Goal: Task Accomplishment & Management: Manage account settings

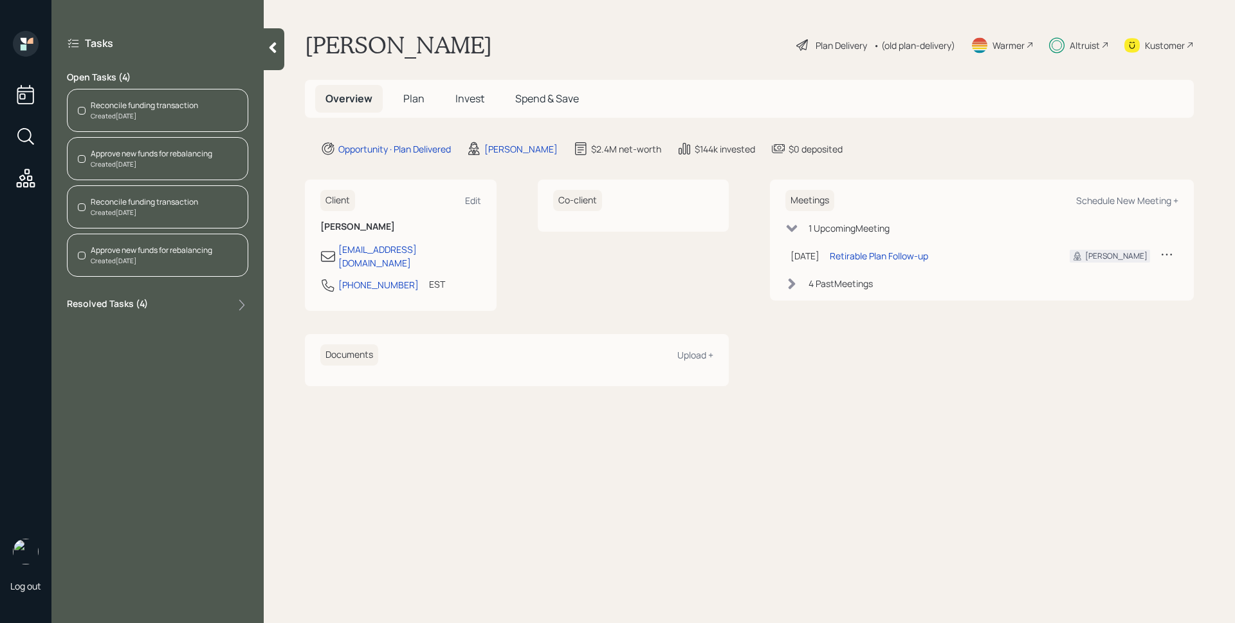
click at [194, 105] on div "Reconcile funding transaction" at bounding box center [144, 106] width 107 height 12
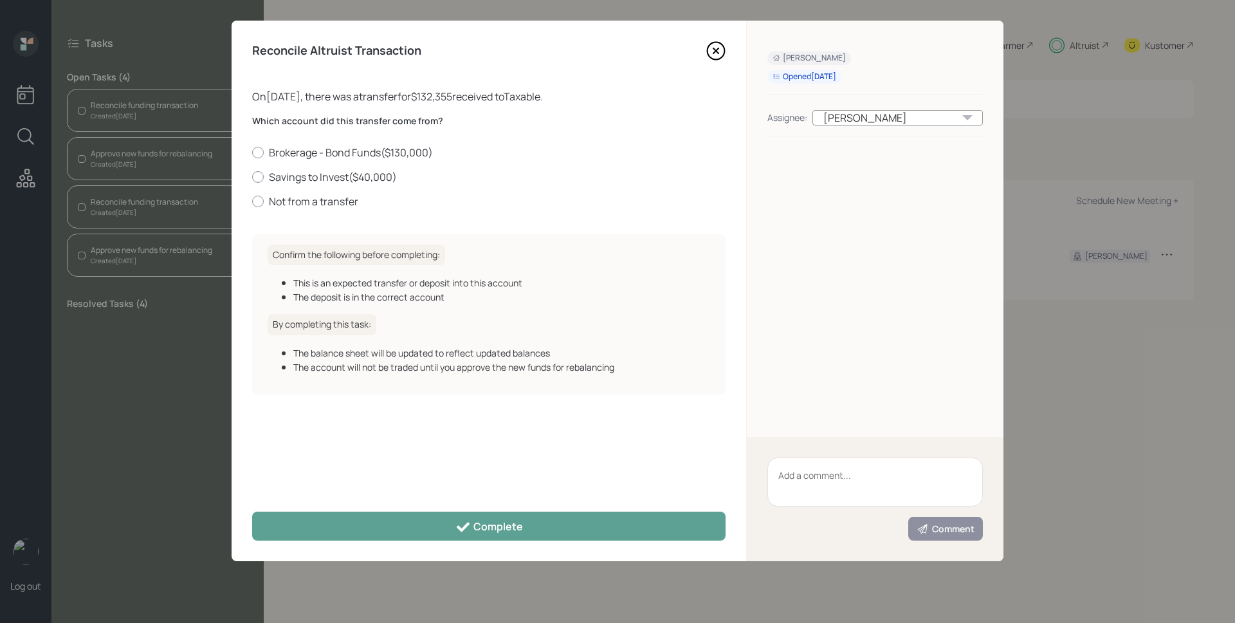
click at [711, 54] on icon at bounding box center [715, 50] width 19 height 19
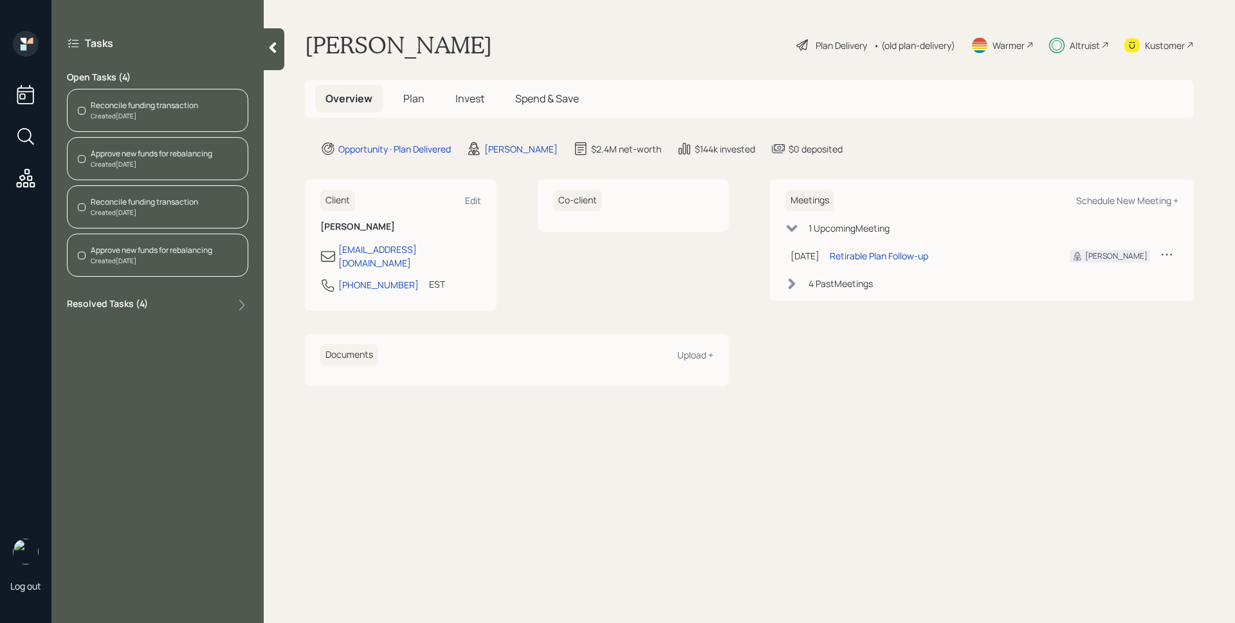
click at [468, 98] on span "Invest" at bounding box center [469, 98] width 29 height 14
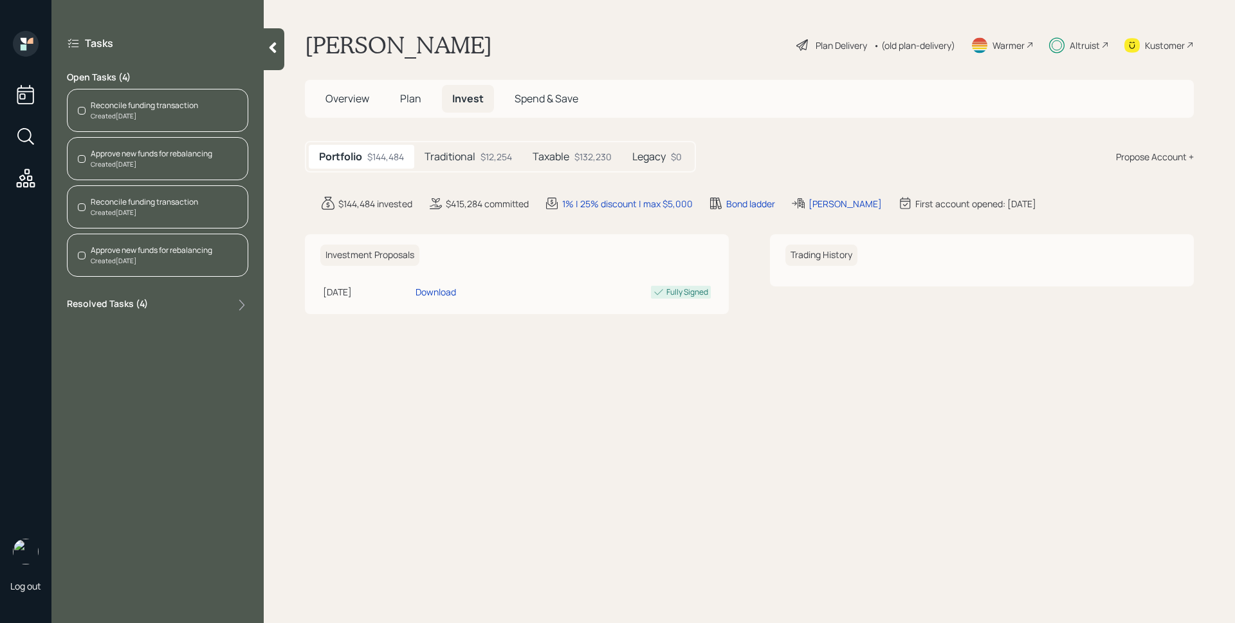
click at [464, 158] on h5 "Traditional" at bounding box center [450, 157] width 51 height 12
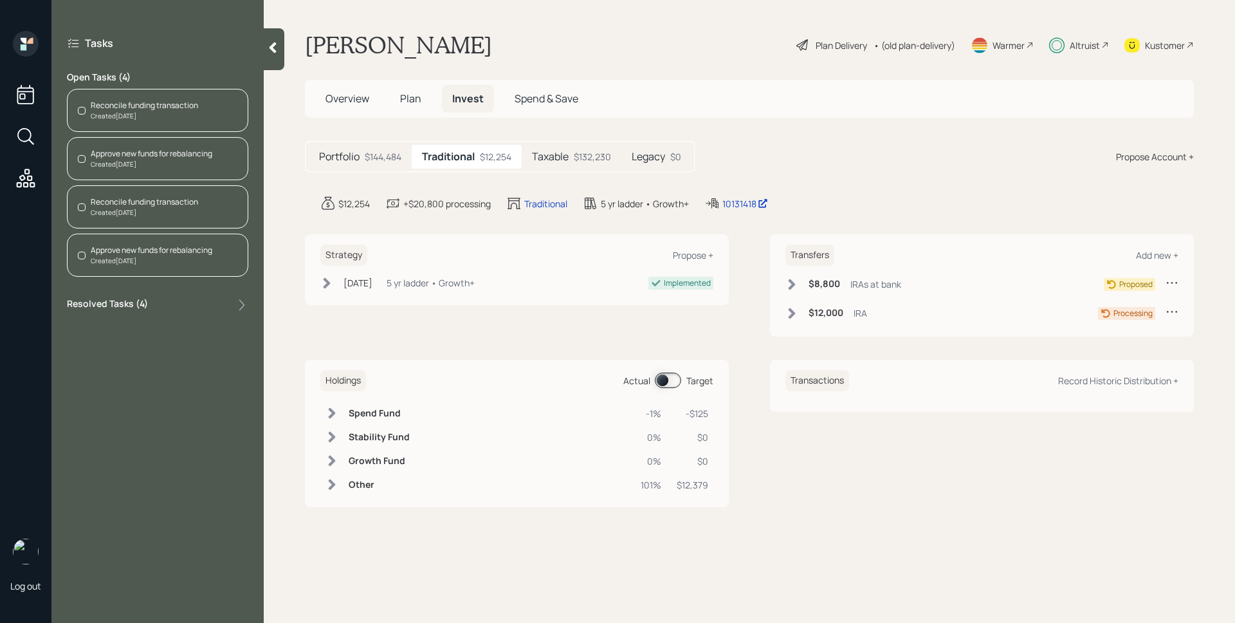
click at [589, 154] on div "$132,230" at bounding box center [592, 157] width 37 height 14
click at [812, 314] on h6 "$40,000" at bounding box center [827, 312] width 37 height 11
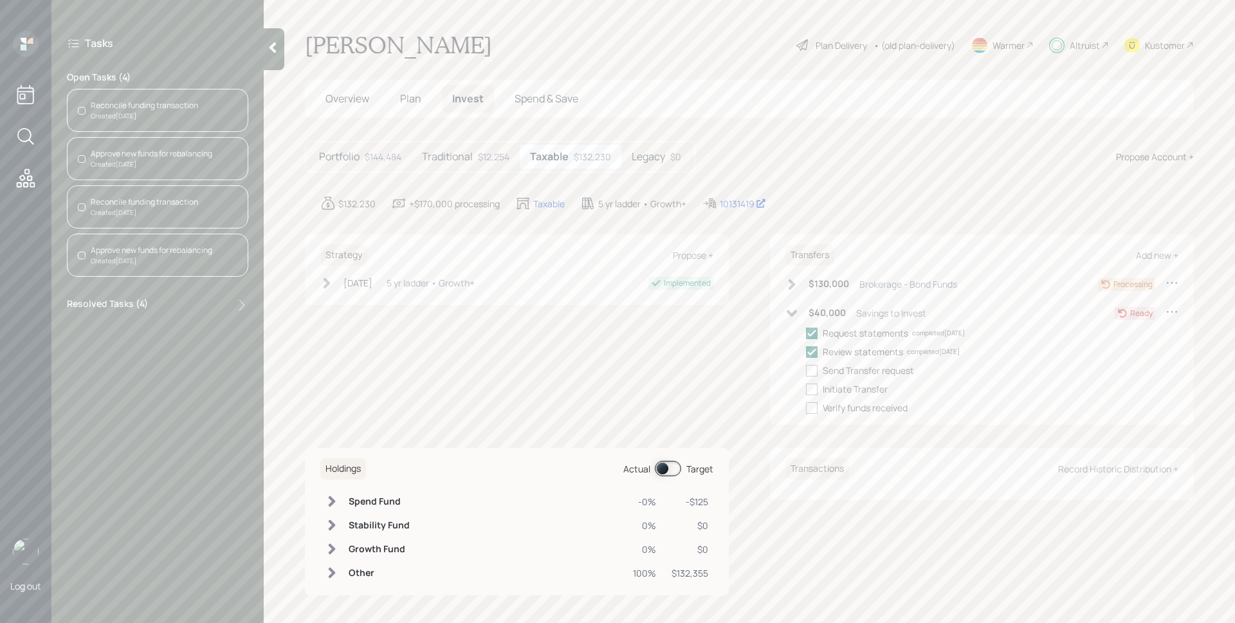
click at [812, 314] on h6 "$40,000" at bounding box center [827, 312] width 37 height 11
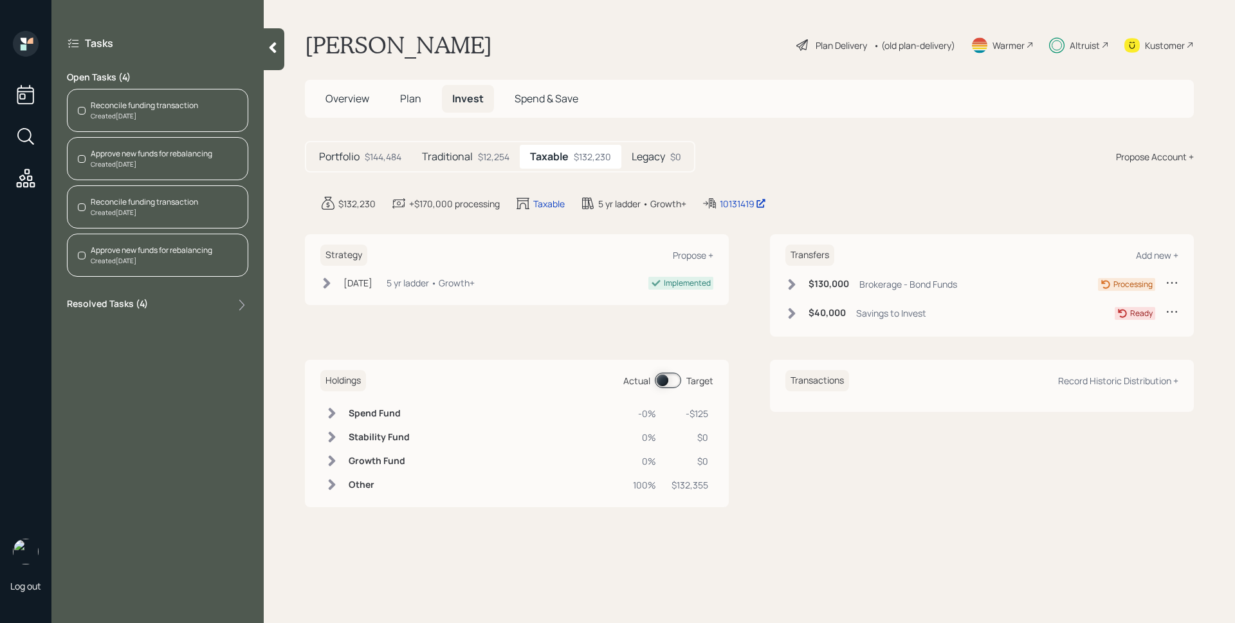
click at [822, 285] on h6 "$130,000" at bounding box center [829, 284] width 41 height 11
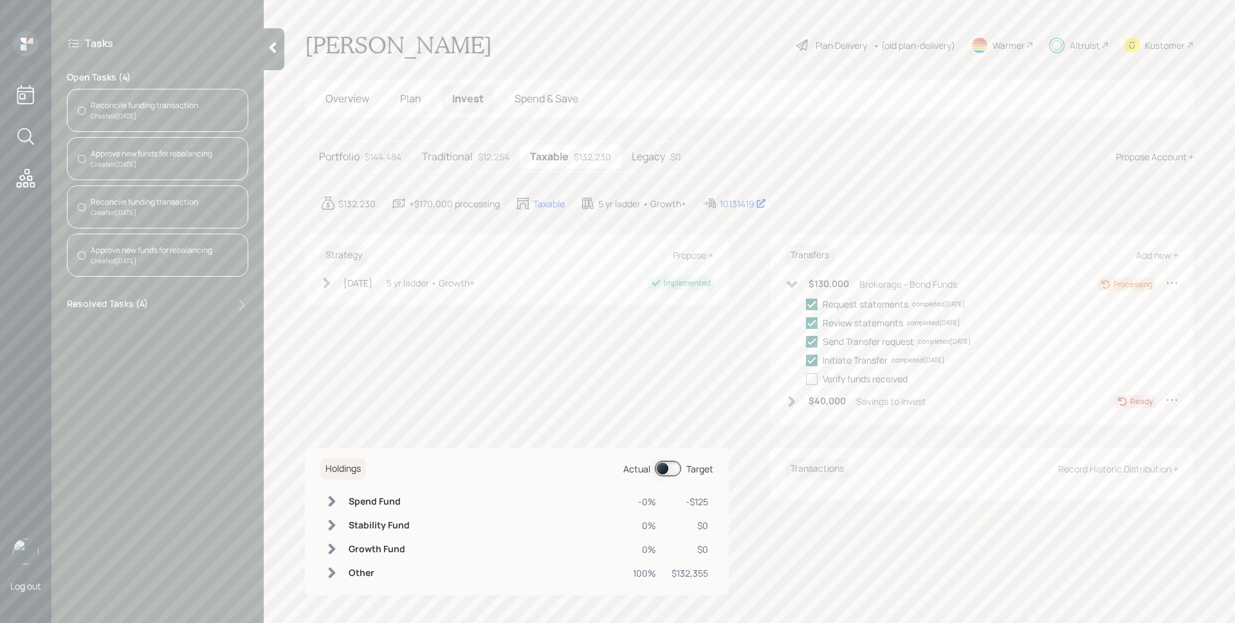
click at [822, 285] on h6 "$130,000" at bounding box center [829, 284] width 41 height 11
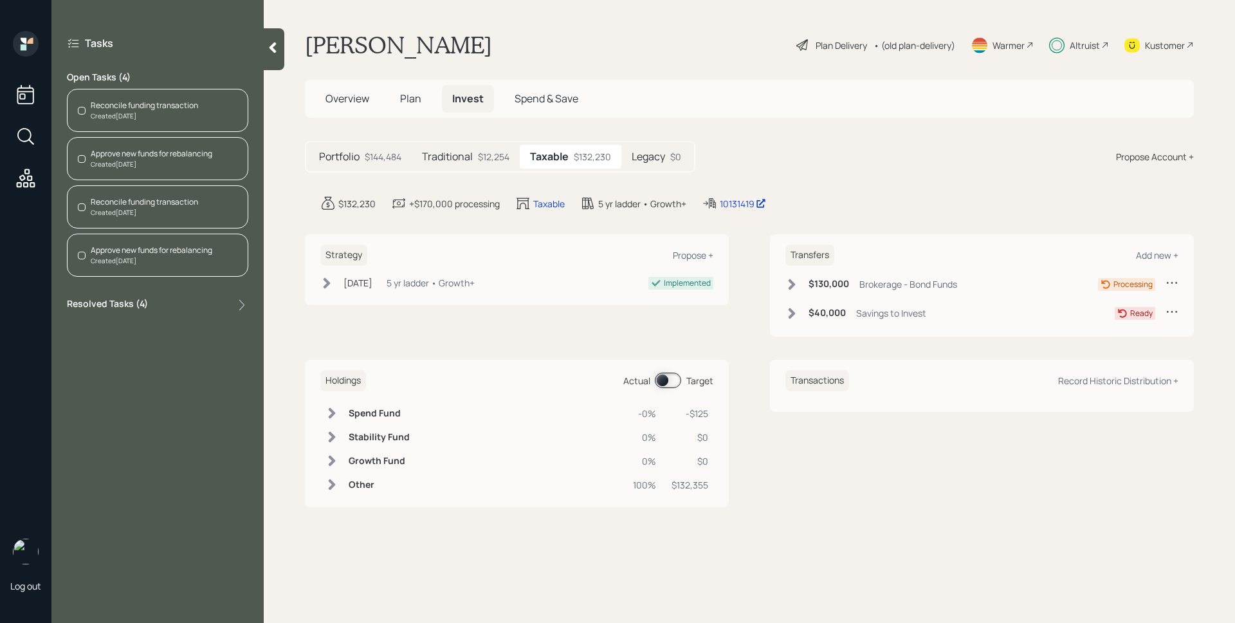
click at [187, 104] on div "Reconcile funding transaction" at bounding box center [144, 106] width 107 height 12
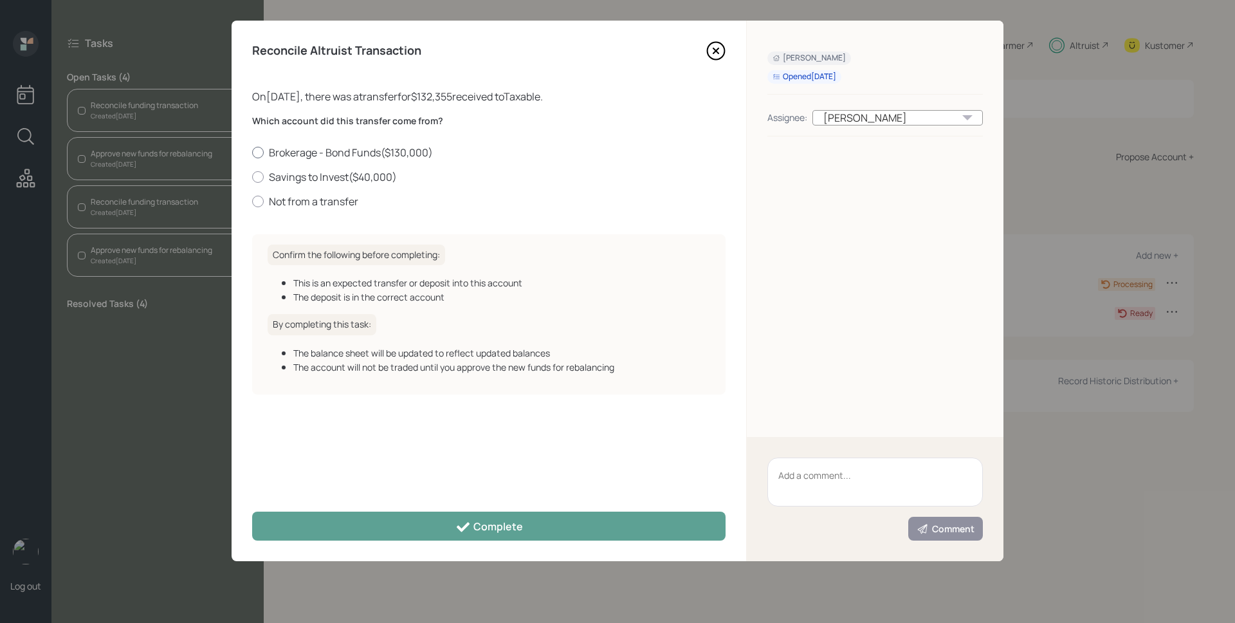
click at [329, 149] on label "Brokerage - Bond Funds ( $130,000 )" at bounding box center [488, 152] width 473 height 14
click at [252, 152] on input "Brokerage - Bond Funds ( $130,000 )" at bounding box center [252, 152] width 1 height 1
radio input "true"
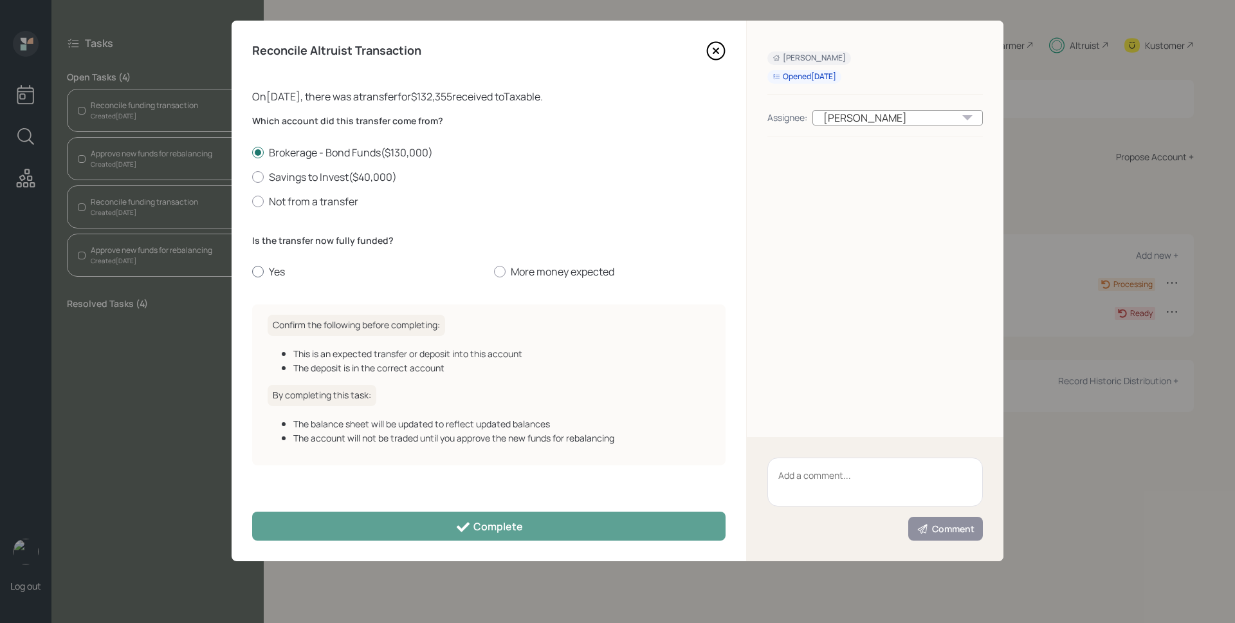
click at [270, 265] on label "Yes" at bounding box center [368, 271] width 232 height 14
click at [252, 271] on input "Yes" at bounding box center [252, 271] width 1 height 1
radio input "true"
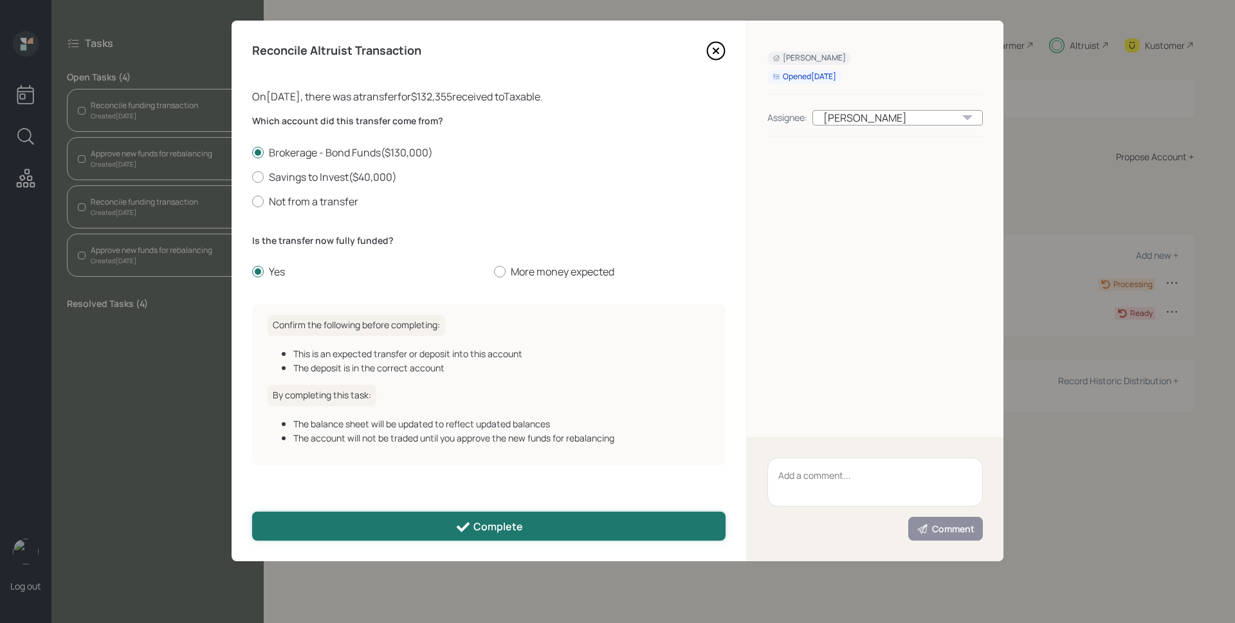
click at [544, 520] on button "Complete" at bounding box center [488, 525] width 473 height 29
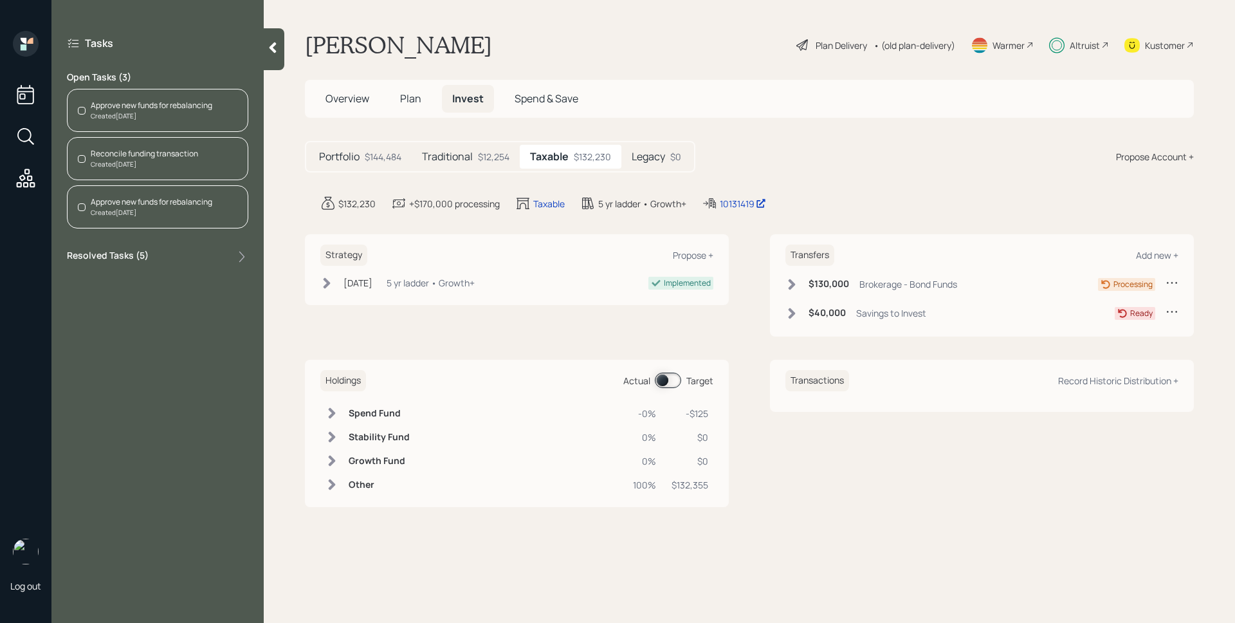
click at [192, 166] on div "Created [DATE]" at bounding box center [144, 165] width 107 height 10
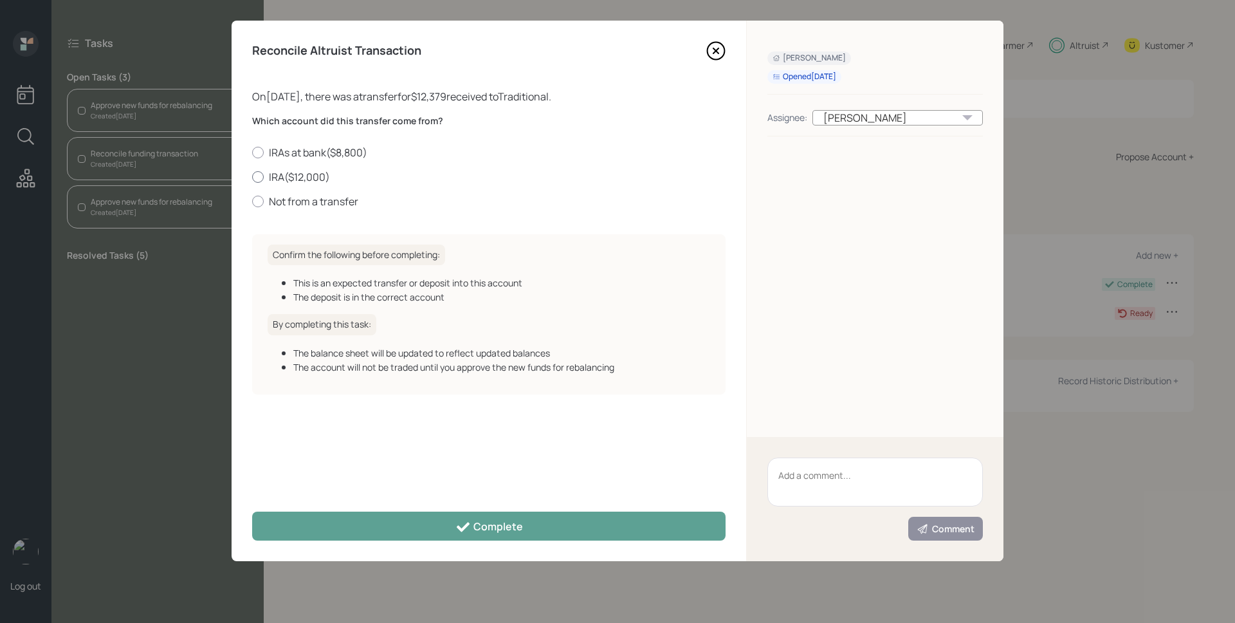
click at [297, 176] on label "IRA ( $12,000 )" at bounding box center [488, 177] width 473 height 14
click at [252, 176] on input "IRA ( $12,000 )" at bounding box center [252, 176] width 1 height 1
radio input "true"
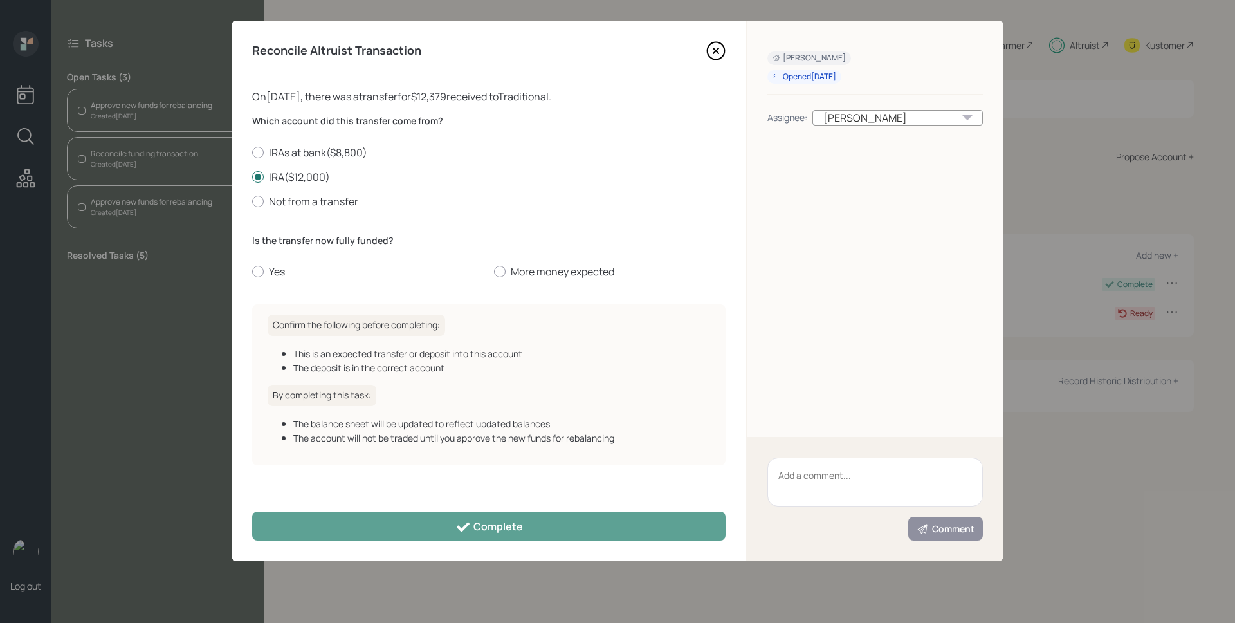
click at [713, 50] on icon at bounding box center [715, 50] width 19 height 19
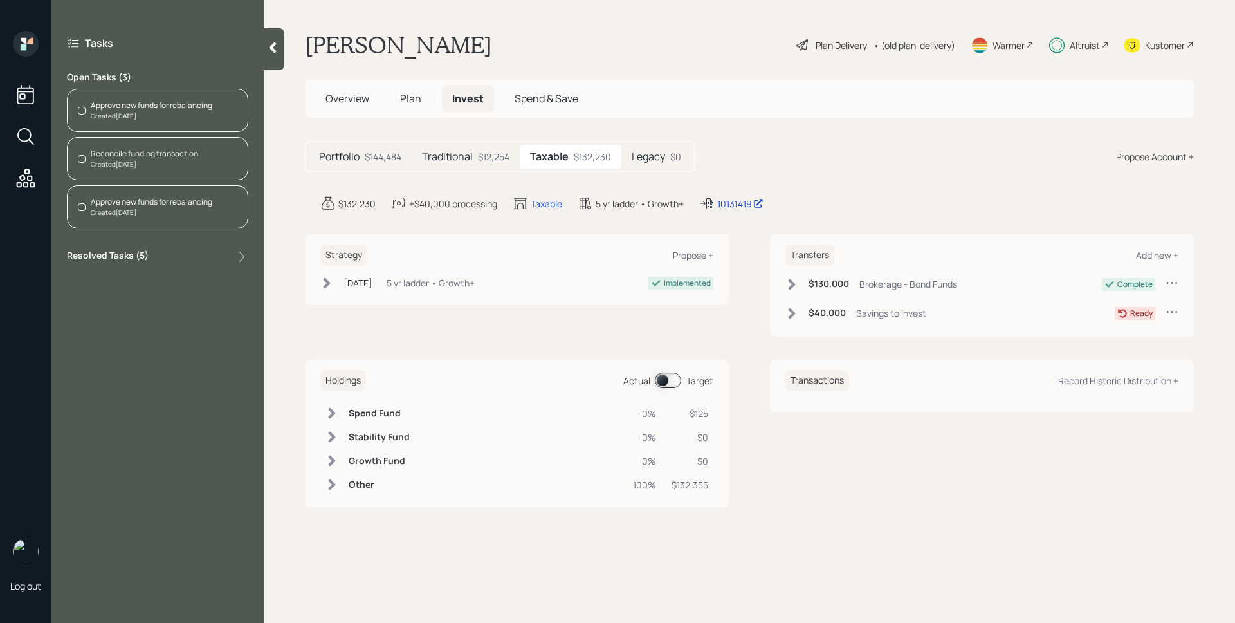
click at [465, 159] on h5 "Traditional" at bounding box center [447, 157] width 51 height 12
click at [171, 154] on div "Reconcile funding transaction" at bounding box center [144, 154] width 107 height 12
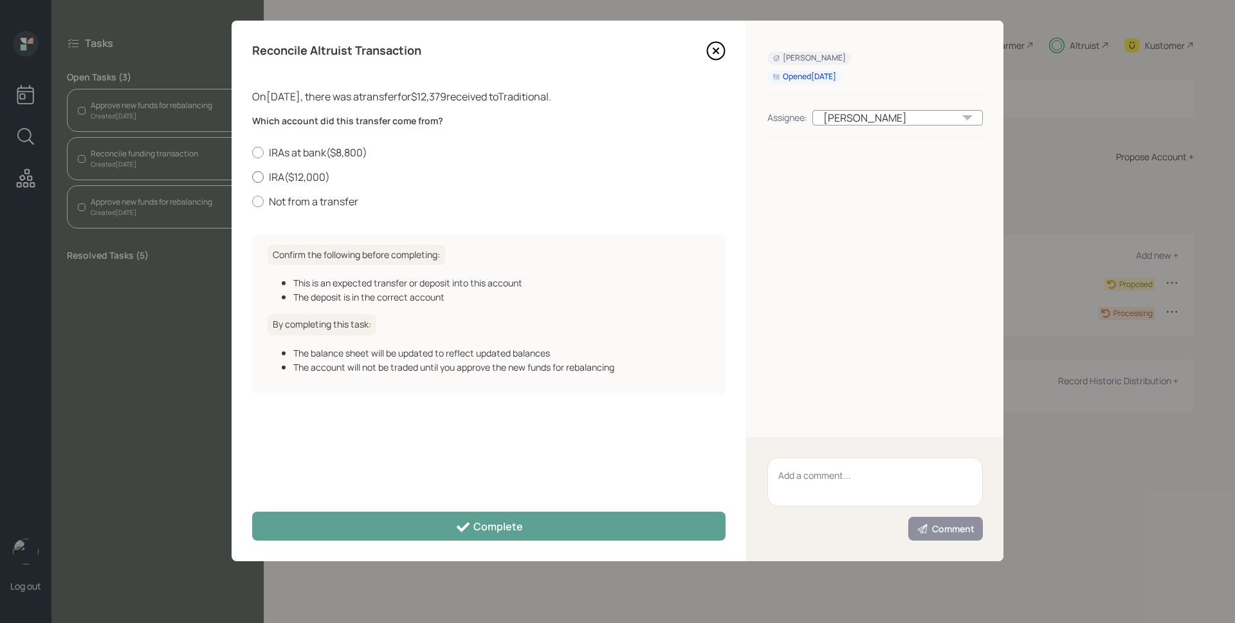
click at [298, 178] on label "IRA ( $12,000 )" at bounding box center [488, 177] width 473 height 14
click at [252, 177] on input "IRA ( $12,000 )" at bounding box center [252, 176] width 1 height 1
radio input "true"
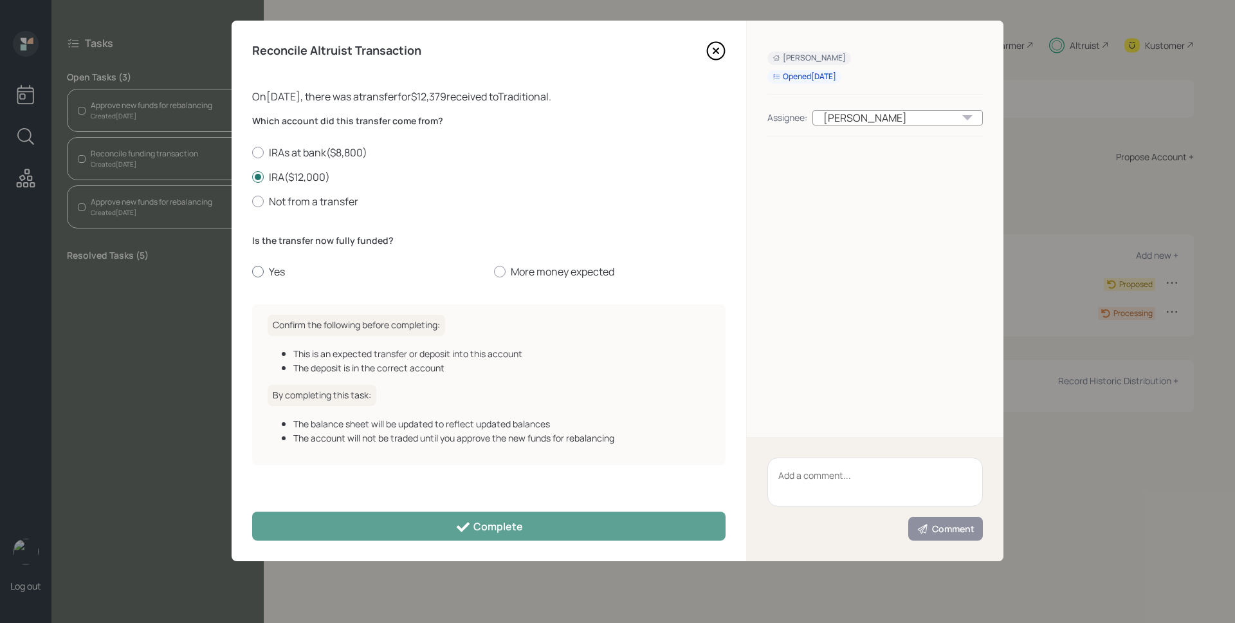
click at [276, 273] on label "Yes" at bounding box center [368, 271] width 232 height 14
click at [252, 272] on input "Yes" at bounding box center [252, 271] width 1 height 1
radio input "true"
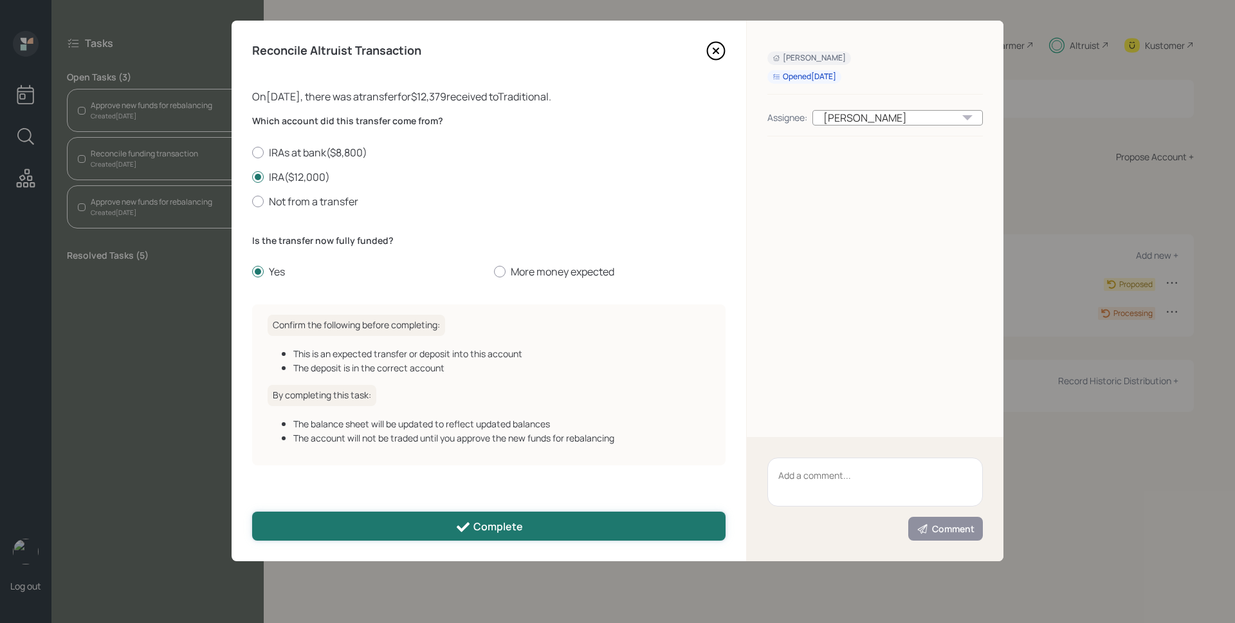
click at [492, 522] on div "Complete" at bounding box center [489, 526] width 68 height 15
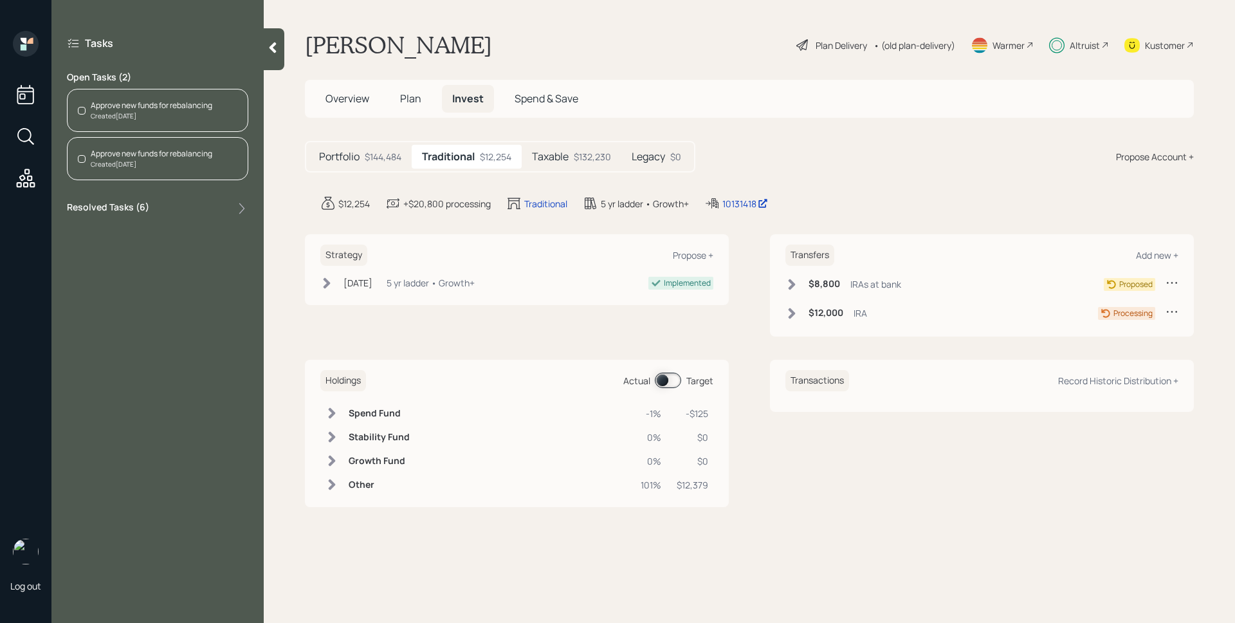
click at [159, 159] on div "Approve new funds for rebalancing" at bounding box center [152, 154] width 122 height 12
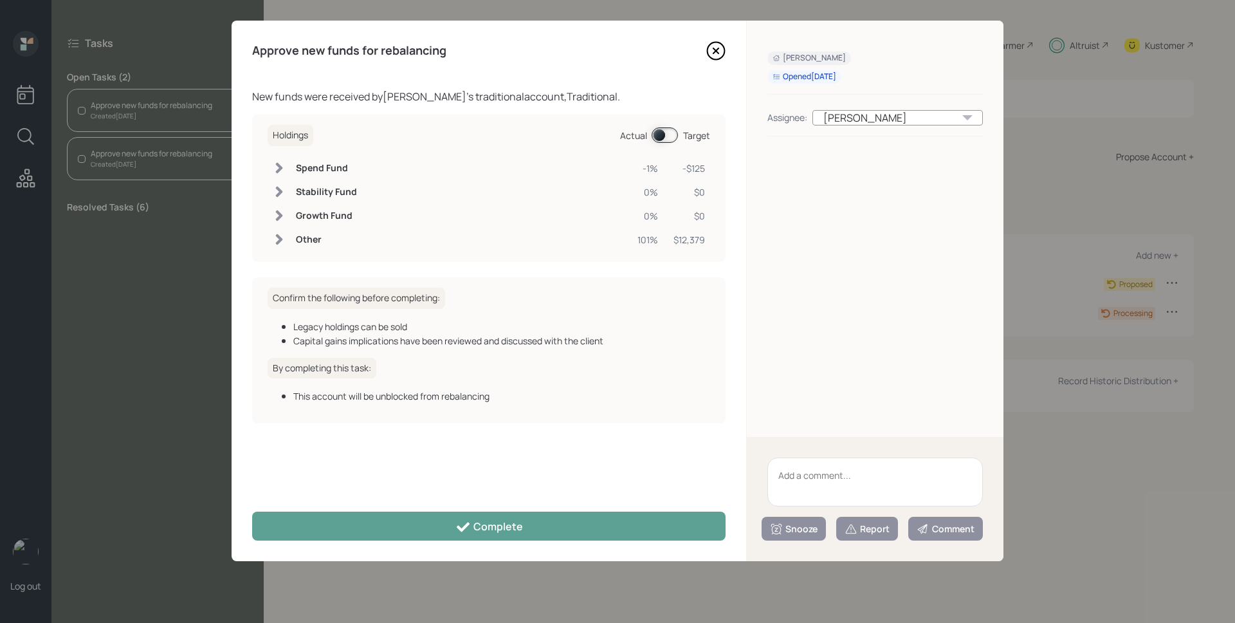
click at [672, 140] on span at bounding box center [665, 134] width 26 height 15
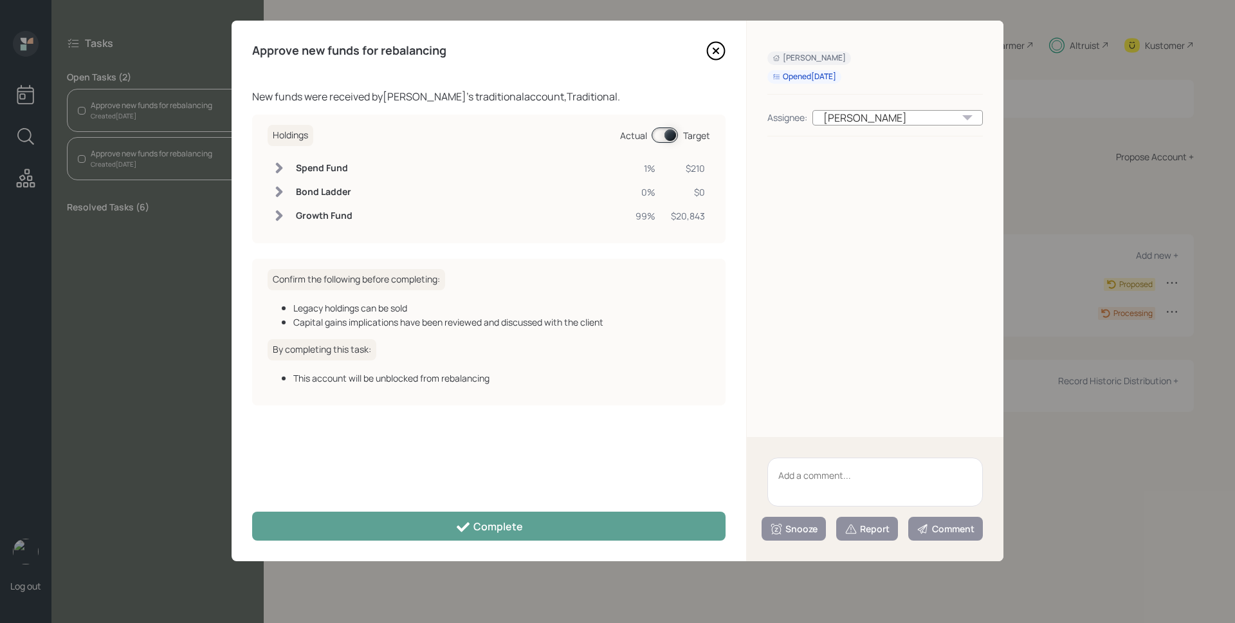
click at [672, 135] on span at bounding box center [665, 134] width 26 height 15
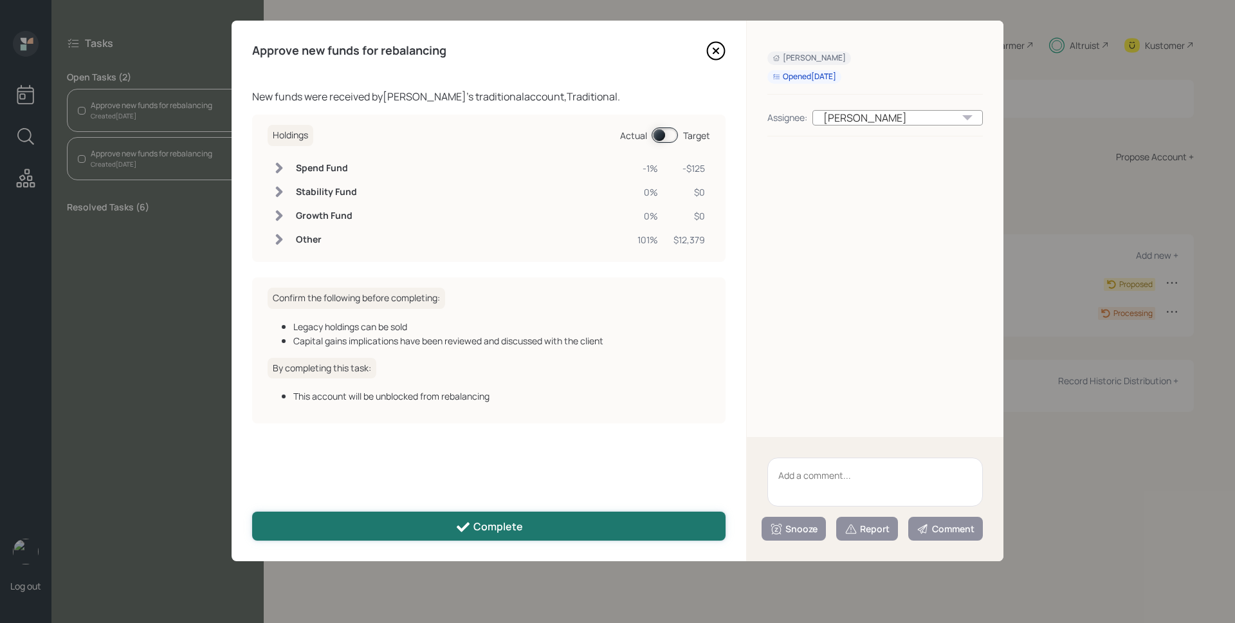
click at [552, 535] on button "Complete" at bounding box center [488, 525] width 473 height 29
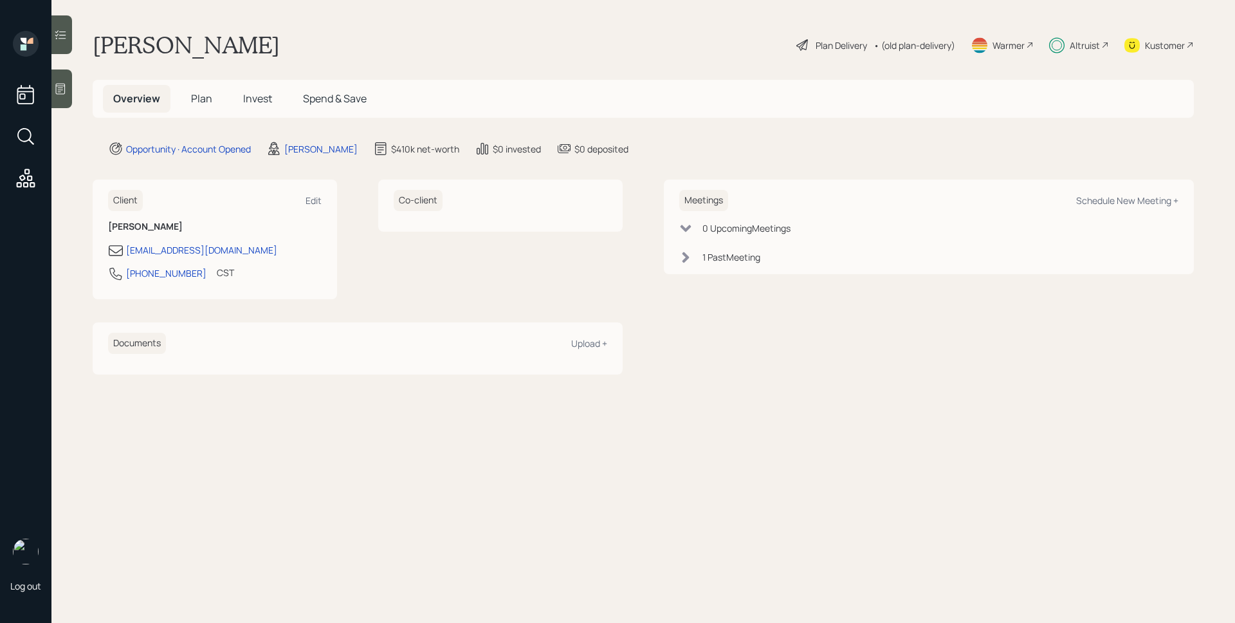
click at [62, 90] on icon at bounding box center [60, 88] width 13 height 13
